Goal: Ask a question

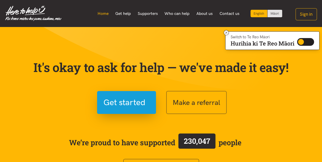
click at [103, 14] on link "Home" at bounding box center [103, 13] width 18 height 11
click at [123, 14] on link "Get help" at bounding box center [123, 13] width 22 height 11
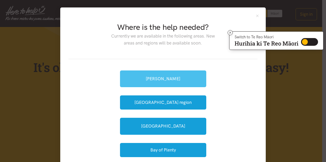
click at [158, 78] on link "[PERSON_NAME]" at bounding box center [163, 79] width 86 height 17
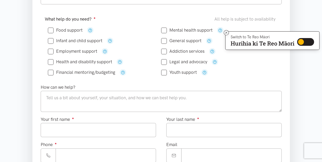
scroll to position [114, 0]
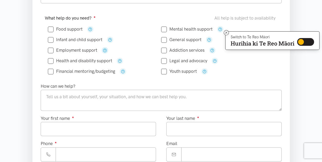
click at [104, 49] on icon "button" at bounding box center [105, 50] width 4 height 4
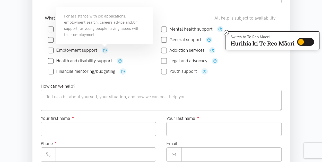
click at [24, 28] on section "Where is the help needed? Required ● Choose a location... Choose a location... …" at bounding box center [161, 140] width 322 height 332
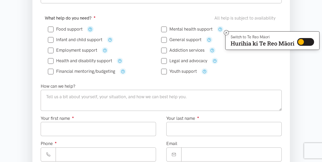
click at [90, 29] on icon "button" at bounding box center [90, 29] width 4 height 4
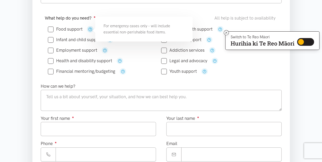
click at [90, 29] on icon "button" at bounding box center [90, 29] width 4 height 4
click at [91, 30] on icon "button" at bounding box center [90, 29] width 4 height 4
click at [125, 29] on div "For emergency cases only – will include essential non-perishable food items." at bounding box center [143, 29] width 97 height 25
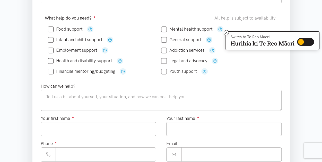
click at [208, 40] on icon "button" at bounding box center [209, 40] width 4 height 4
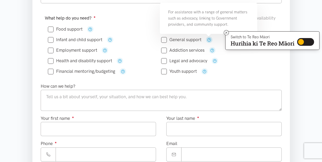
click at [208, 40] on icon "button" at bounding box center [209, 40] width 4 height 4
click at [209, 39] on icon "button" at bounding box center [209, 40] width 4 height 4
click at [208, 40] on icon "button" at bounding box center [209, 40] width 4 height 4
click at [227, 14] on div "For assistance with a range of general matters such as advocacy, linking to Gov…" at bounding box center [208, 18] width 97 height 31
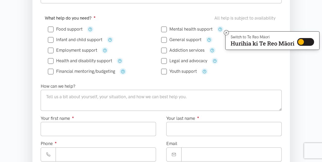
click at [123, 70] on icon "button" at bounding box center [123, 72] width 4 height 4
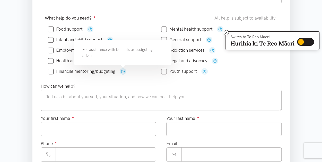
click at [123, 72] on icon "button" at bounding box center [123, 72] width 4 height 4
click at [123, 52] on div "For assistance with benefits or budgeting advice." at bounding box center [122, 52] width 97 height 25
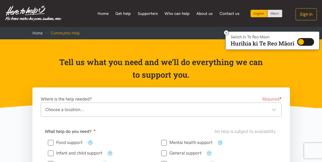
scroll to position [0, 0]
click at [278, 111] on div "Choose a location... Choose a location..." at bounding box center [161, 110] width 241 height 14
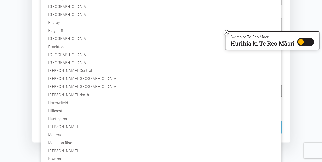
scroll to position [244, 0]
